Goal: Find specific page/section: Find specific page/section

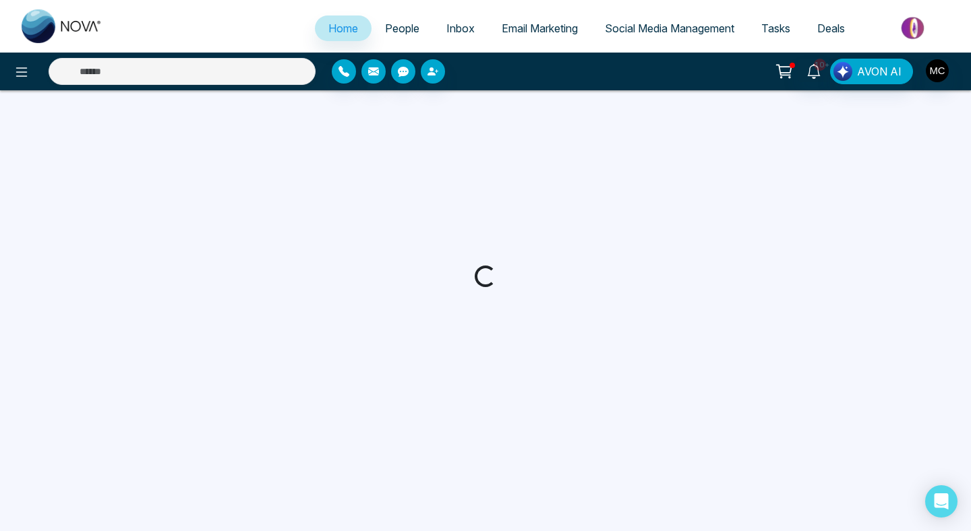
click at [392, 26] on span "People" at bounding box center [402, 28] width 34 height 13
select select "*"
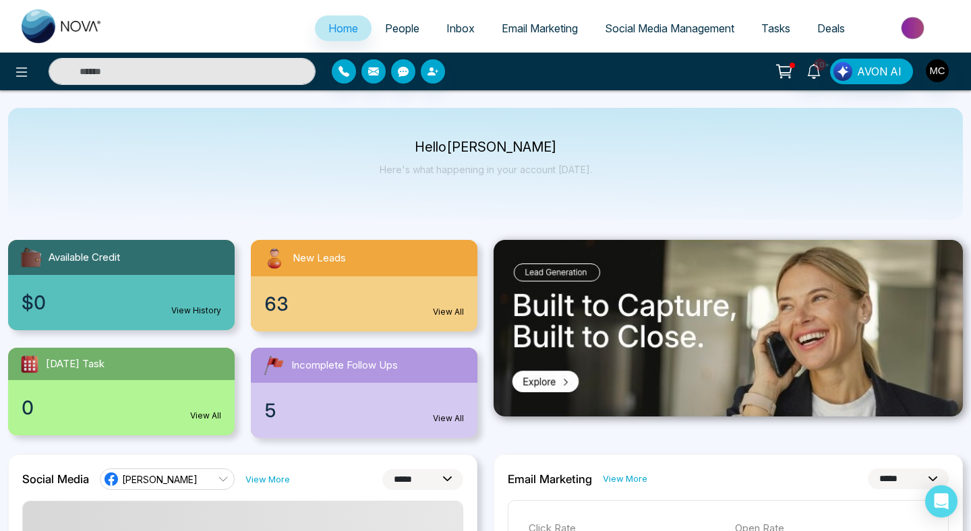
click at [395, 30] on span "People" at bounding box center [402, 28] width 34 height 13
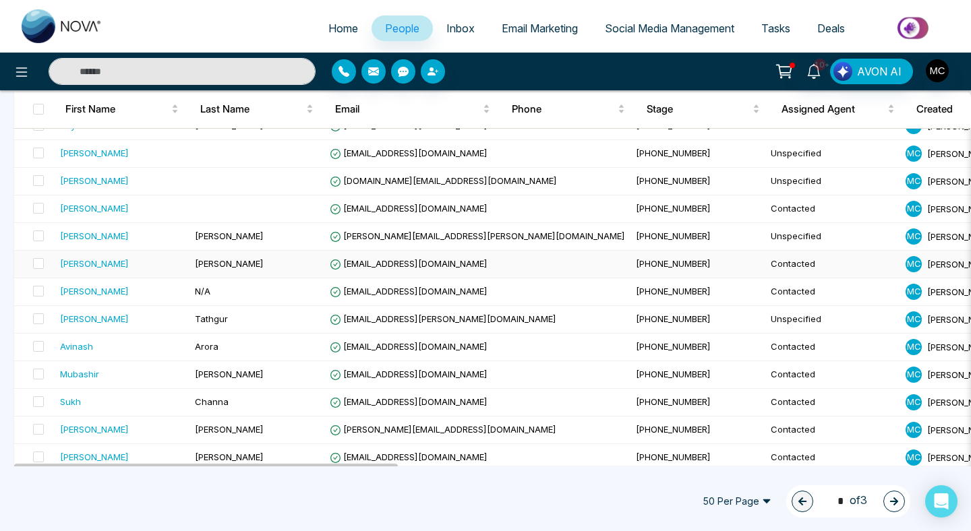
scroll to position [1191, 0]
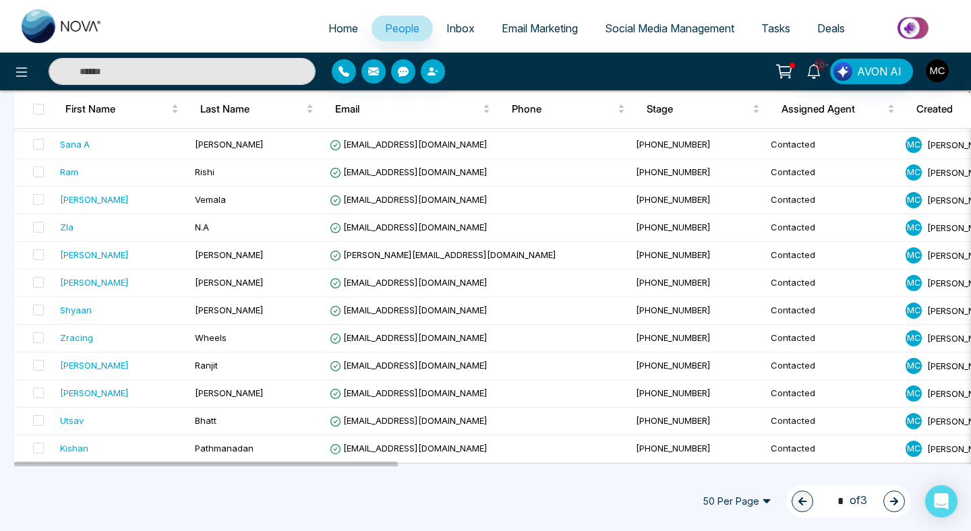
click at [736, 493] on span "50 Per Page" at bounding box center [737, 502] width 88 height 22
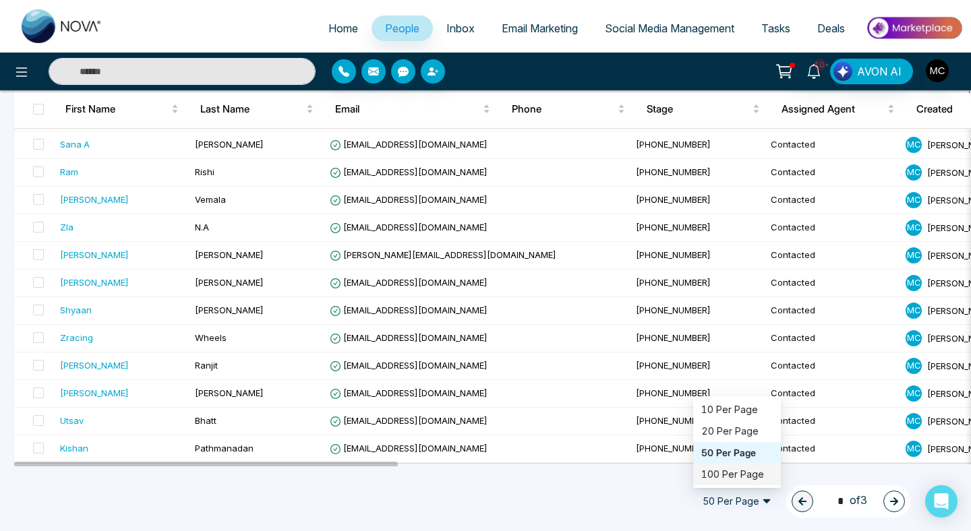
click at [725, 476] on div "100 Per Page" at bounding box center [736, 474] width 71 height 15
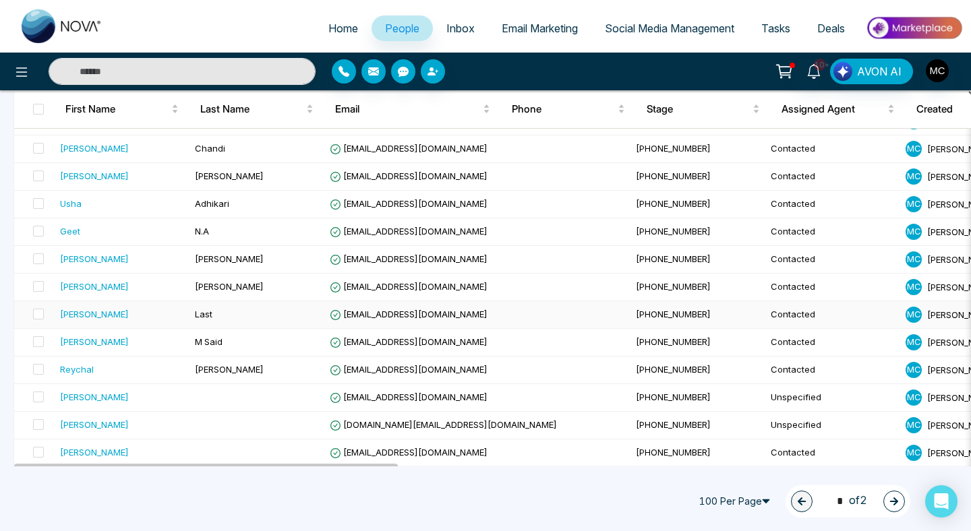
scroll to position [552, 0]
